Goal: Task Accomplishment & Management: Use online tool/utility

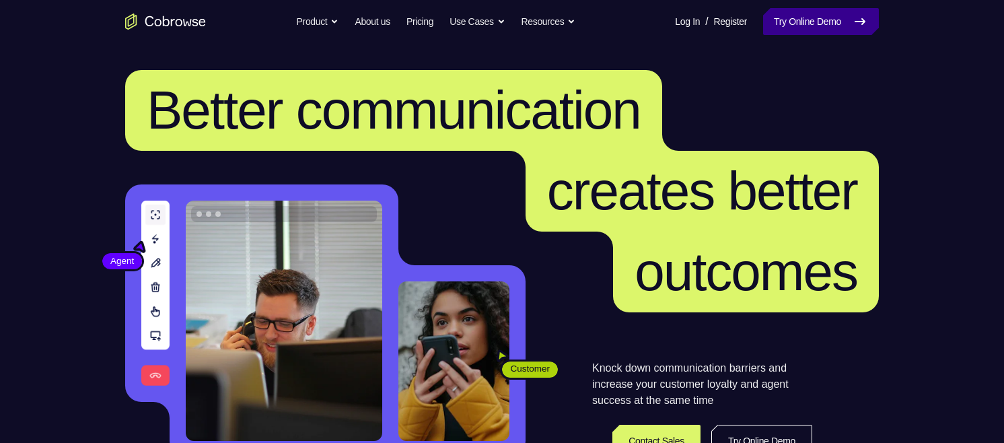
click at [806, 26] on link "Try Online Demo" at bounding box center [821, 21] width 116 height 27
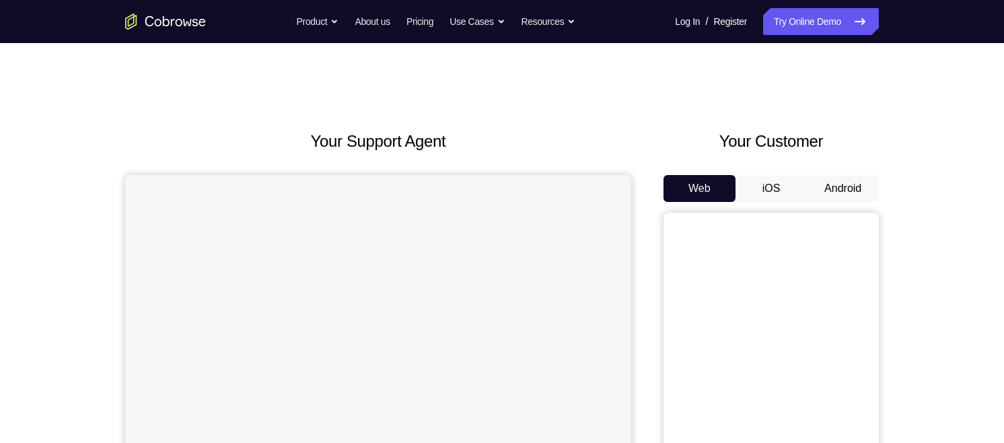
click at [824, 186] on button "Android" at bounding box center [843, 188] width 72 height 27
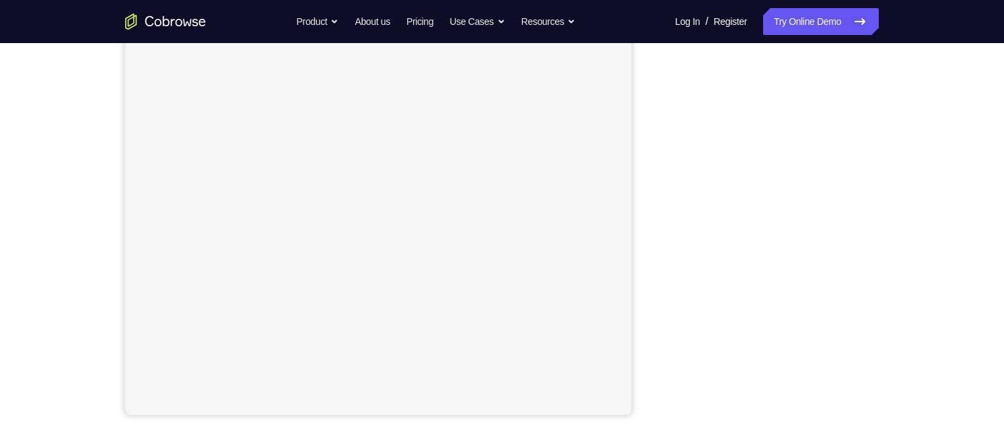
scroll to position [212, 0]
